Goal: Task Accomplishment & Management: Complete application form

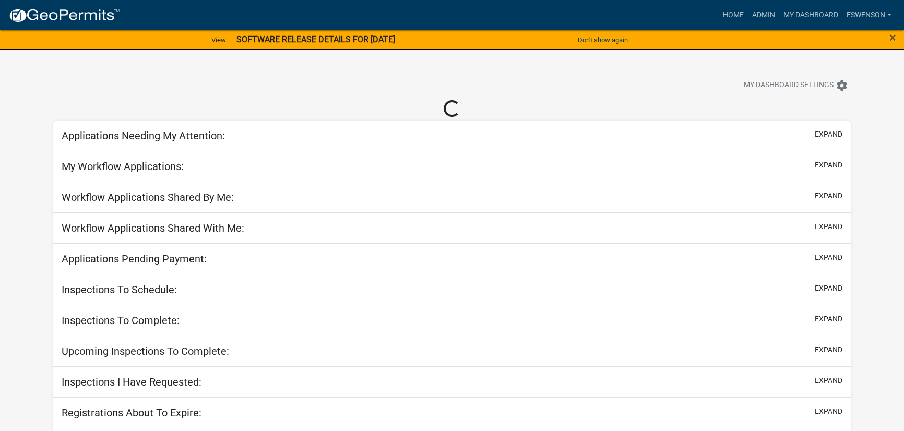
select select "3: 100"
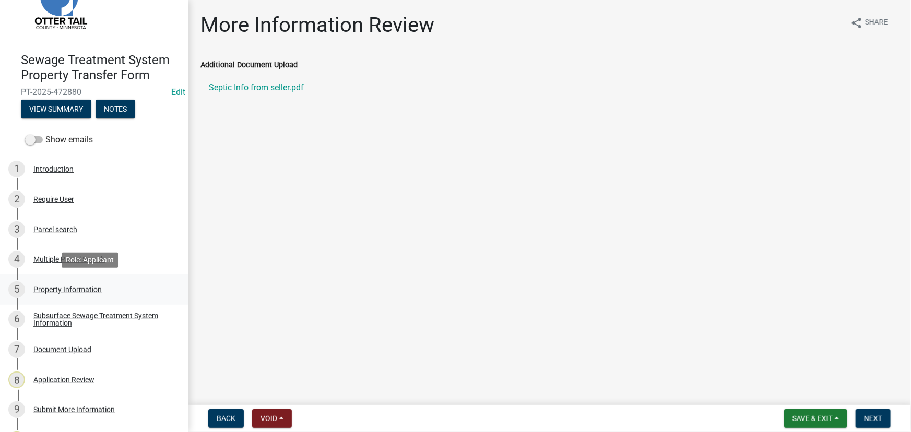
scroll to position [104, 0]
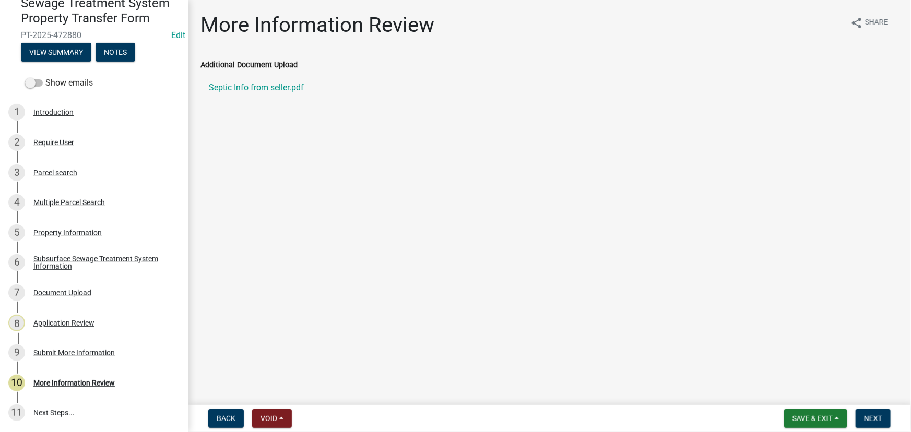
click at [61, 76] on div "Show emails" at bounding box center [94, 83] width 188 height 21
click at [58, 80] on label "Show emails" at bounding box center [59, 83] width 68 height 13
click at [45, 77] on input "Show emails" at bounding box center [45, 77] width 0 height 0
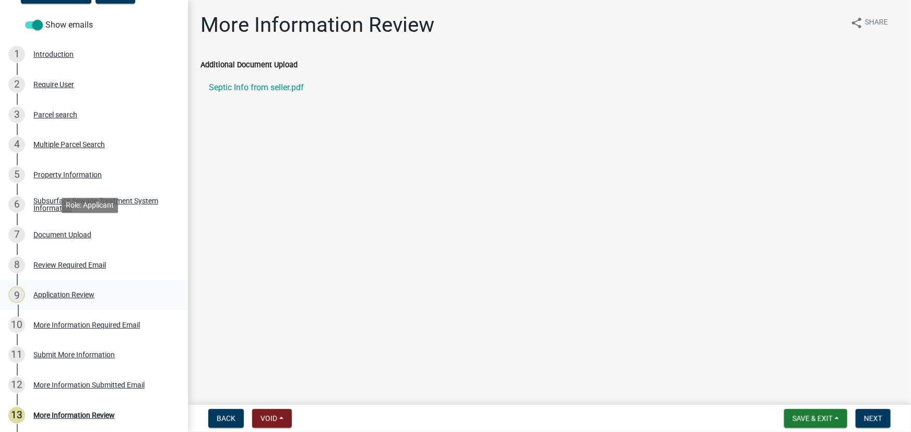
scroll to position [194, 0]
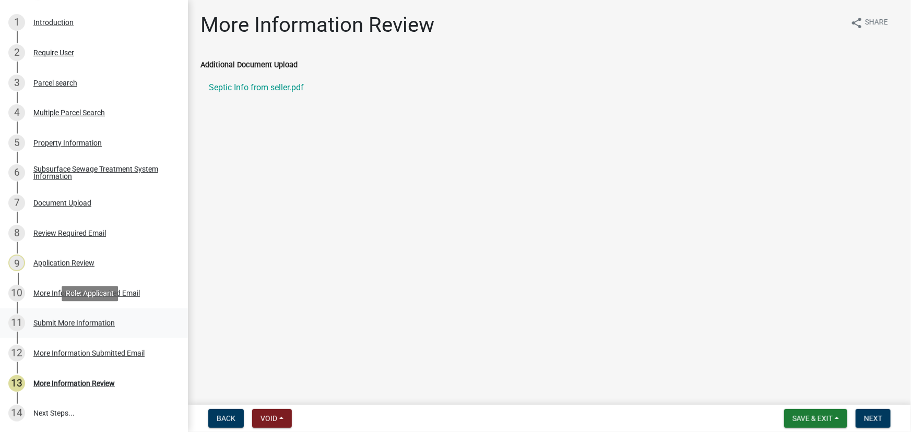
click at [84, 325] on div "Submit More Information" at bounding box center [73, 323] width 81 height 7
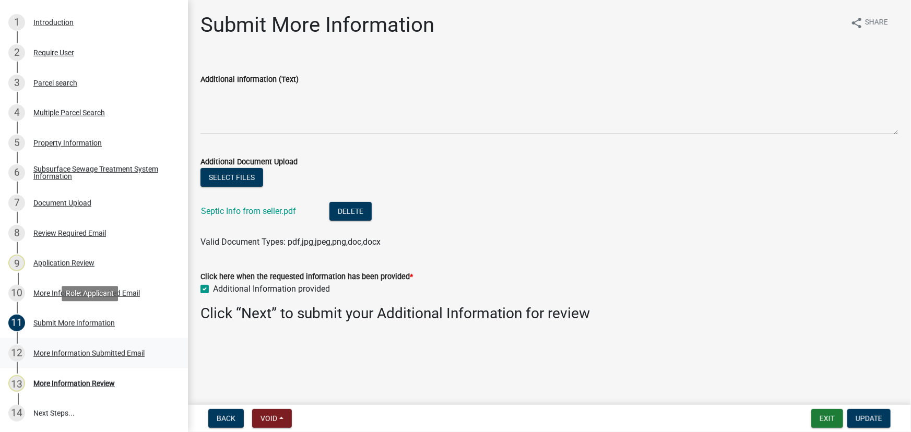
click at [81, 343] on link "12 More Information Submitted Email" at bounding box center [94, 353] width 188 height 30
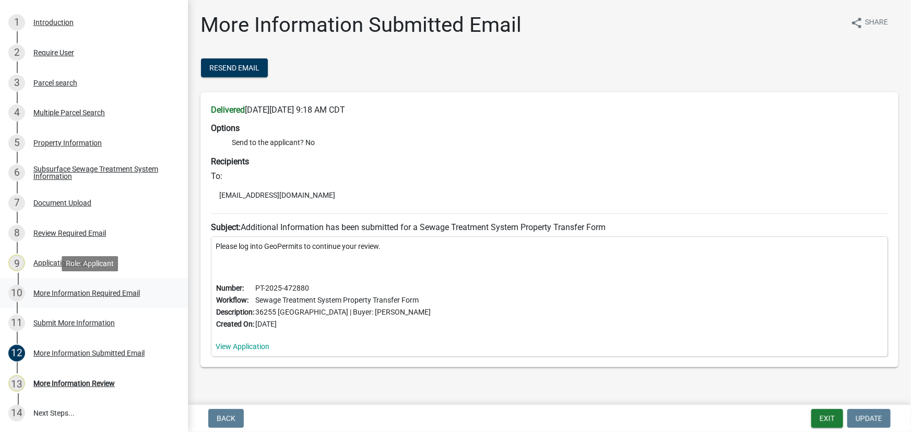
click at [68, 283] on link "10 More Information Required Email" at bounding box center [94, 293] width 188 height 30
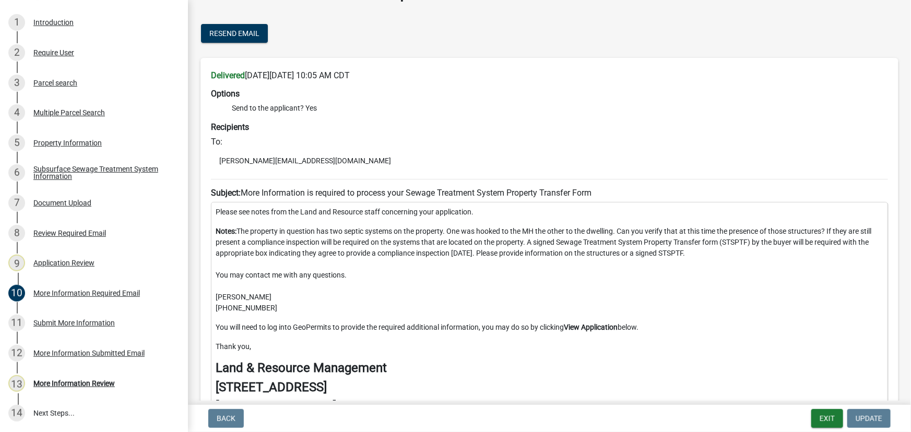
scroll to position [0, 0]
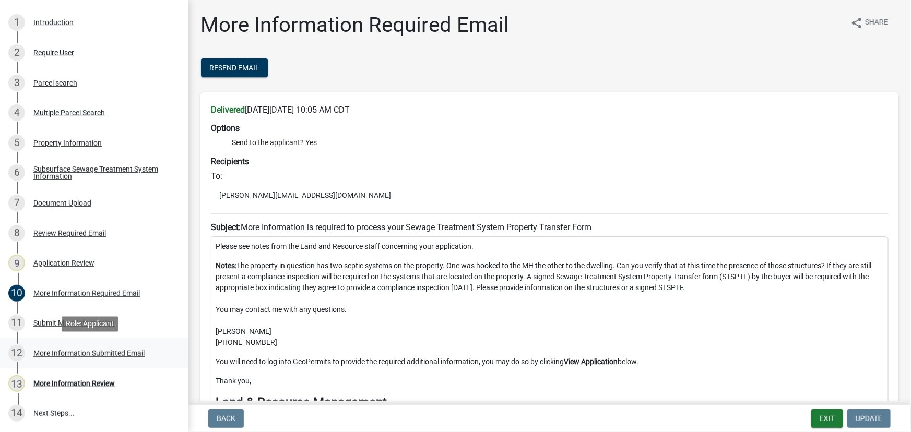
click at [64, 356] on div "More Information Submitted Email" at bounding box center [88, 353] width 111 height 7
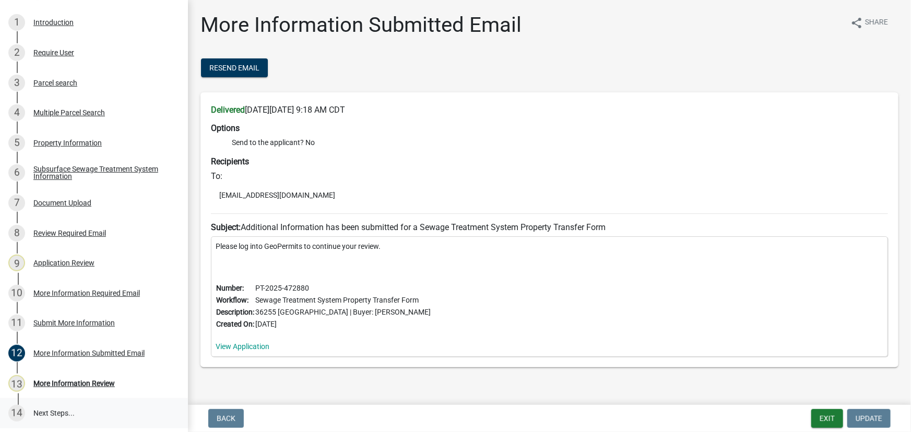
click at [66, 398] on link "14 Next Steps..." at bounding box center [94, 413] width 188 height 30
click at [66, 381] on div "More Information Review" at bounding box center [73, 383] width 81 height 7
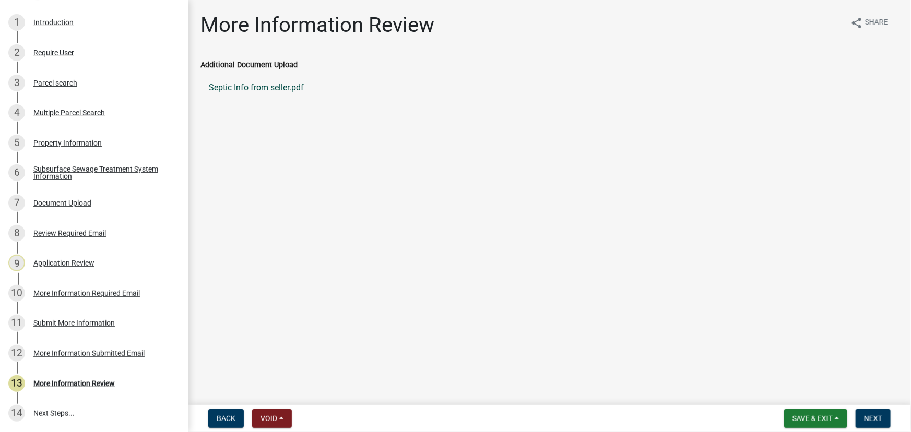
click at [257, 83] on link "Septic Info from seller.pdf" at bounding box center [550, 87] width 698 height 25
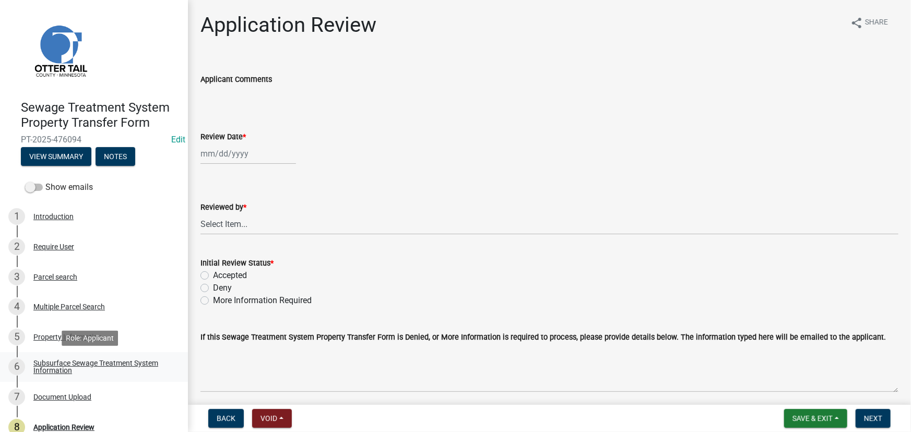
click at [79, 366] on div "Subsurface Sewage Treatment System Information" at bounding box center [102, 367] width 138 height 15
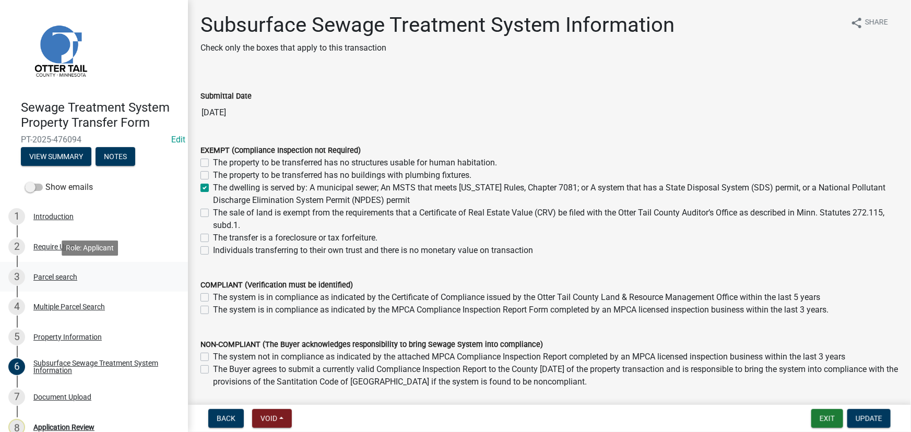
click at [51, 274] on div "Parcel search" at bounding box center [55, 277] width 44 height 7
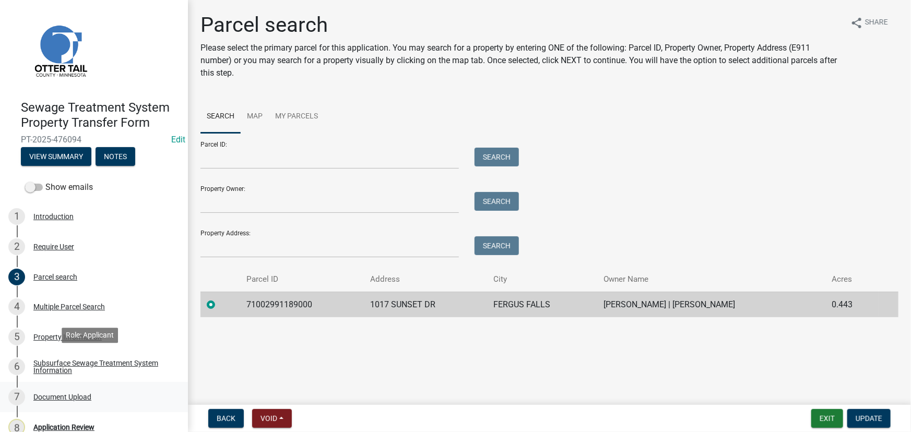
scroll to position [44, 0]
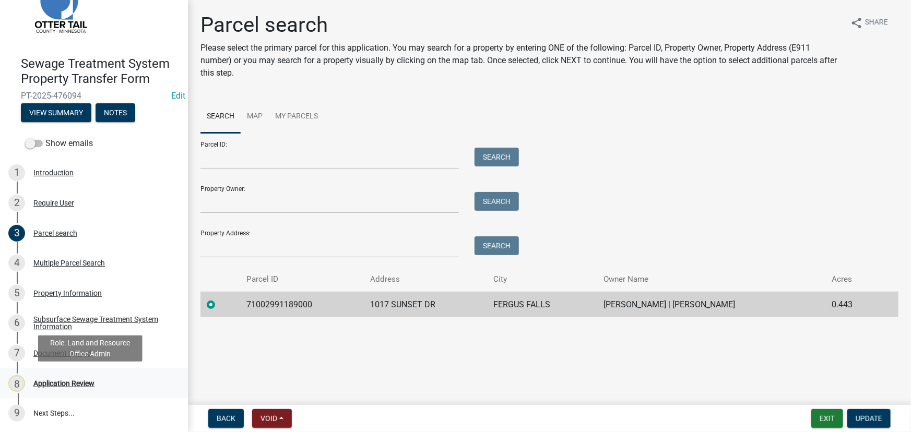
click at [55, 381] on div "Application Review" at bounding box center [63, 383] width 61 height 7
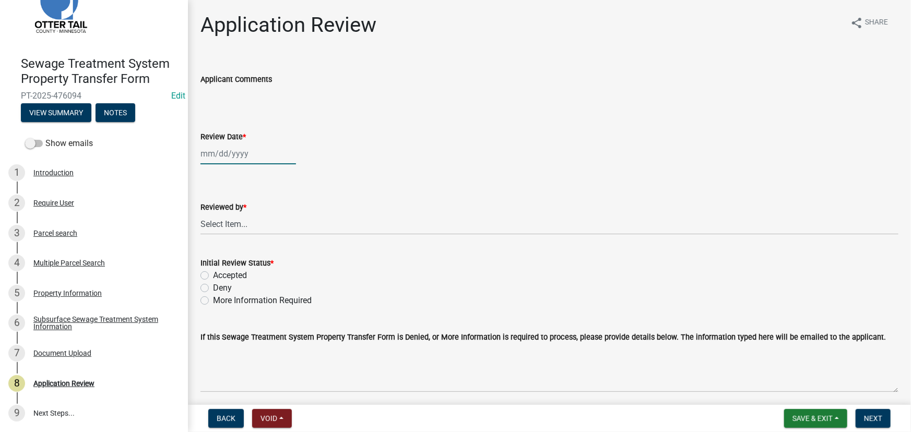
click at [245, 153] on div at bounding box center [249, 153] width 96 height 21
select select "9"
select select "2025"
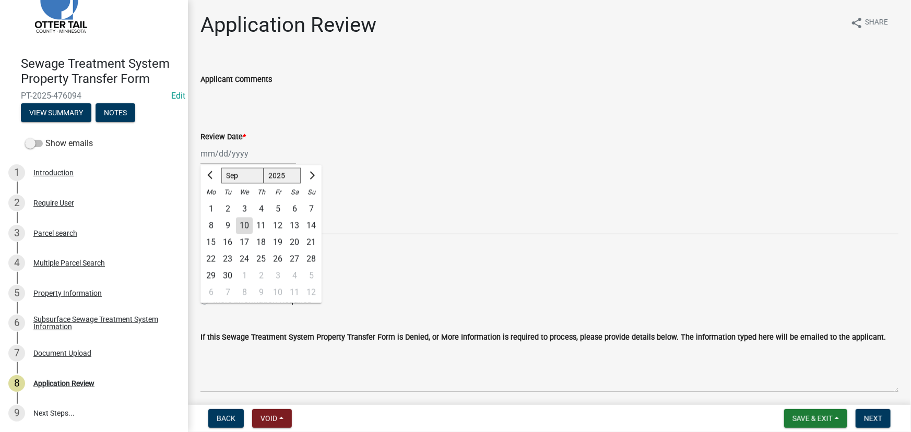
click at [248, 225] on div "10" at bounding box center [244, 226] width 17 height 17
type input "09/10/2025"
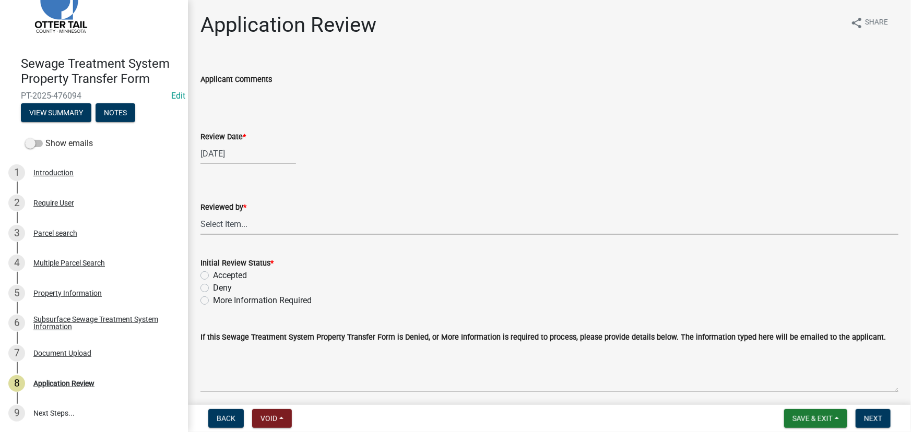
click at [248, 225] on select "Select Item... Alexis Newark Amy Busko Andrea Perales Brittany Tollefson Christ…" at bounding box center [550, 224] width 698 height 21
click at [201, 214] on select "Select Item... Alexis Newark Amy Busko Andrea Perales Brittany Tollefson Christ…" at bounding box center [550, 224] width 698 height 21
select select "190fd4c8-42ef-492b-a4a0-a0213555944c"
click at [231, 278] on label "Accepted" at bounding box center [230, 275] width 34 height 13
click at [220, 276] on input "Accepted" at bounding box center [216, 272] width 7 height 7
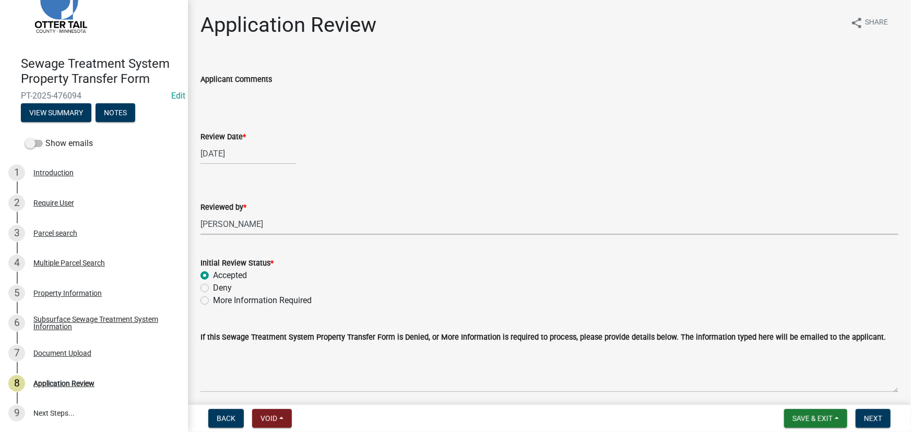
radio input "true"
click at [871, 423] on button "Next" at bounding box center [873, 418] width 35 height 19
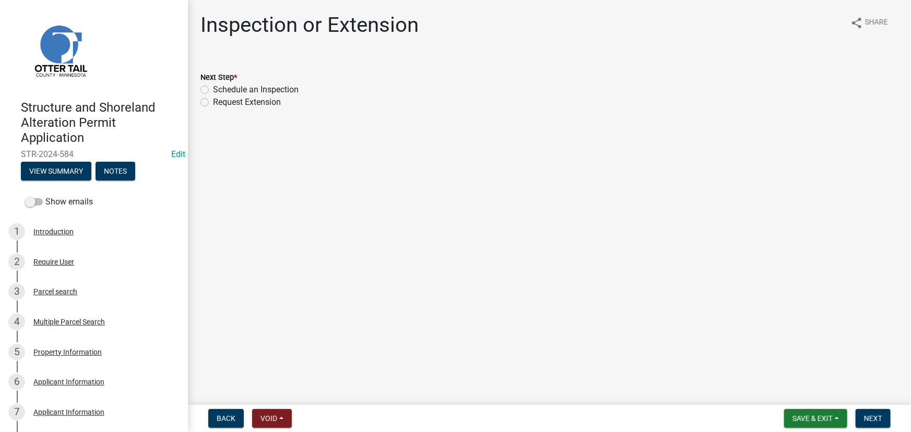
drag, startPoint x: 267, startPoint y: 90, endPoint x: 474, endPoint y: 227, distance: 247.9
click at [266, 91] on label "Schedule an Inspection" at bounding box center [256, 90] width 86 height 13
click at [220, 90] on input "Schedule an Inspection" at bounding box center [216, 87] width 7 height 7
radio input "true"
click at [859, 423] on button "Next" at bounding box center [873, 418] width 35 height 19
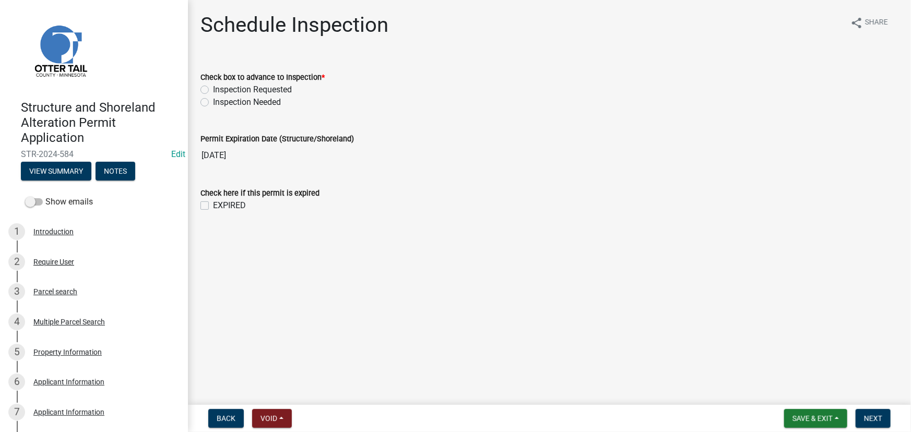
click at [254, 99] on label "Inspection Needed" at bounding box center [247, 102] width 68 height 13
click at [220, 99] on input "Inspection Needed" at bounding box center [216, 99] width 7 height 7
radio input "true"
click at [228, 217] on wm-data-entity-input "Check here if this permit is expired EXPIRED" at bounding box center [550, 197] width 698 height 47
click at [229, 199] on label "EXPIRED" at bounding box center [229, 205] width 33 height 13
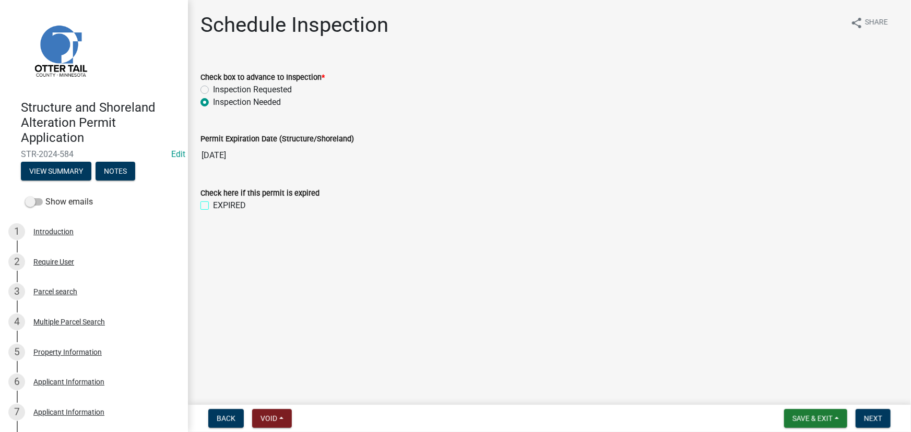
click at [220, 199] on input "EXPIRED" at bounding box center [216, 202] width 7 height 7
checkbox input "true"
click at [874, 423] on span "Next" at bounding box center [873, 419] width 18 height 8
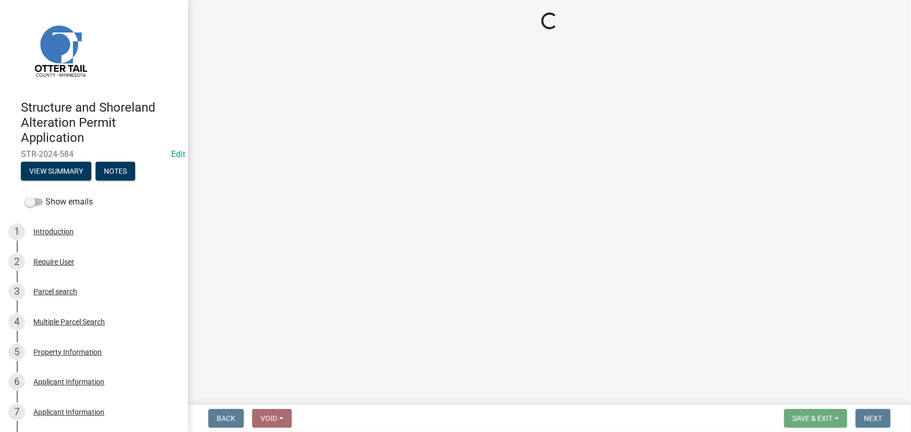
select select "710d5f49-2663-4e73-9718-d0c4e189f5ed"
